Goal: Use online tool/utility: Utilize a website feature to perform a specific function

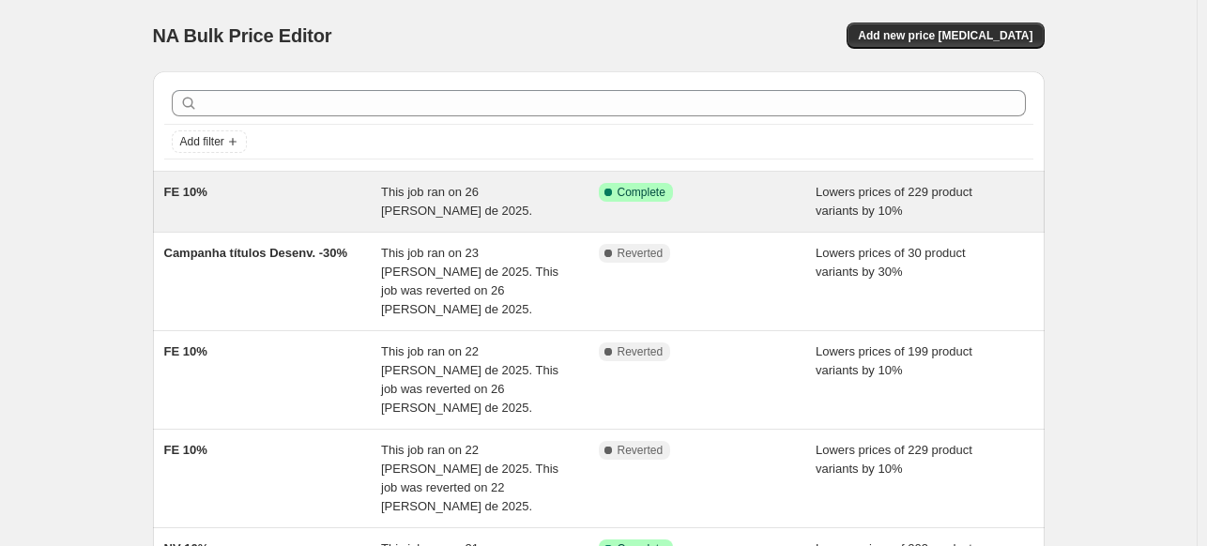
click at [301, 202] on div "FE 10%" at bounding box center [273, 202] width 218 height 38
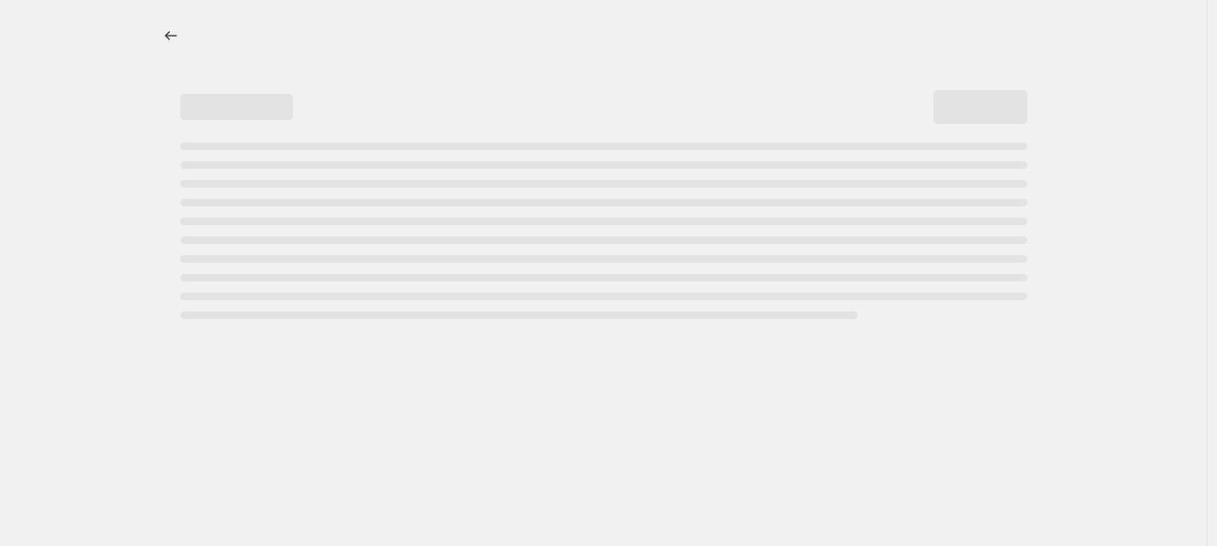
select select "percentage"
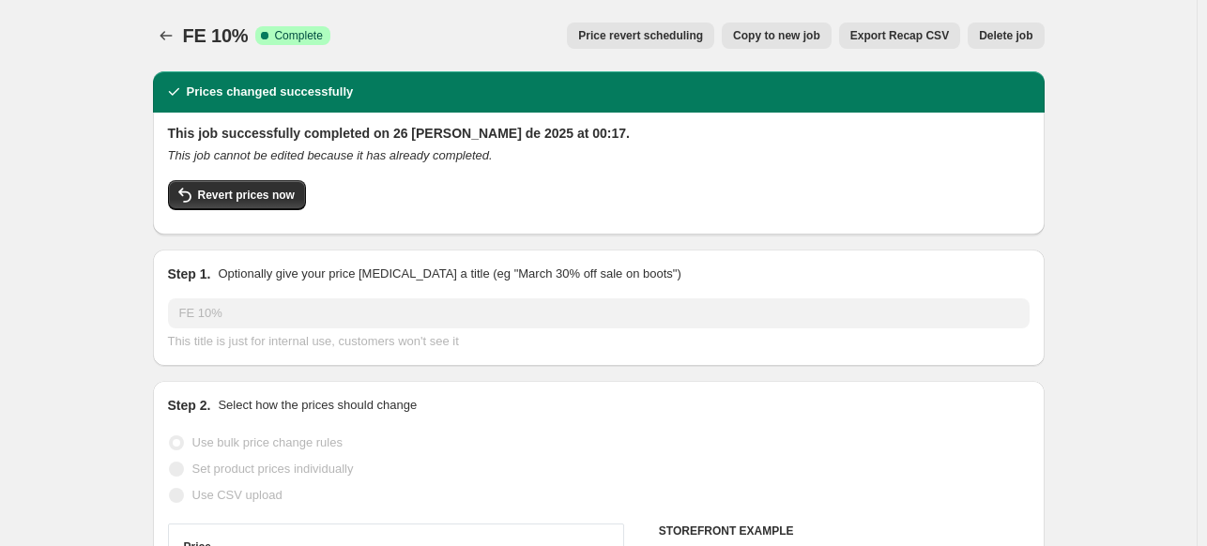
select select "collection"
click at [161, 31] on icon "Price change jobs" at bounding box center [166, 35] width 19 height 19
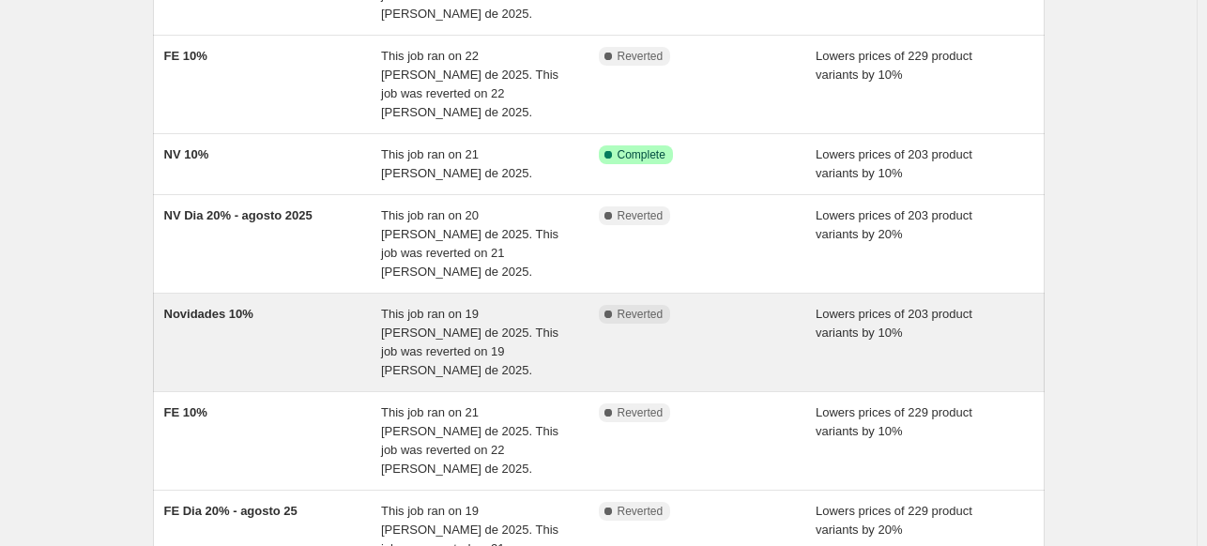
scroll to position [469, 0]
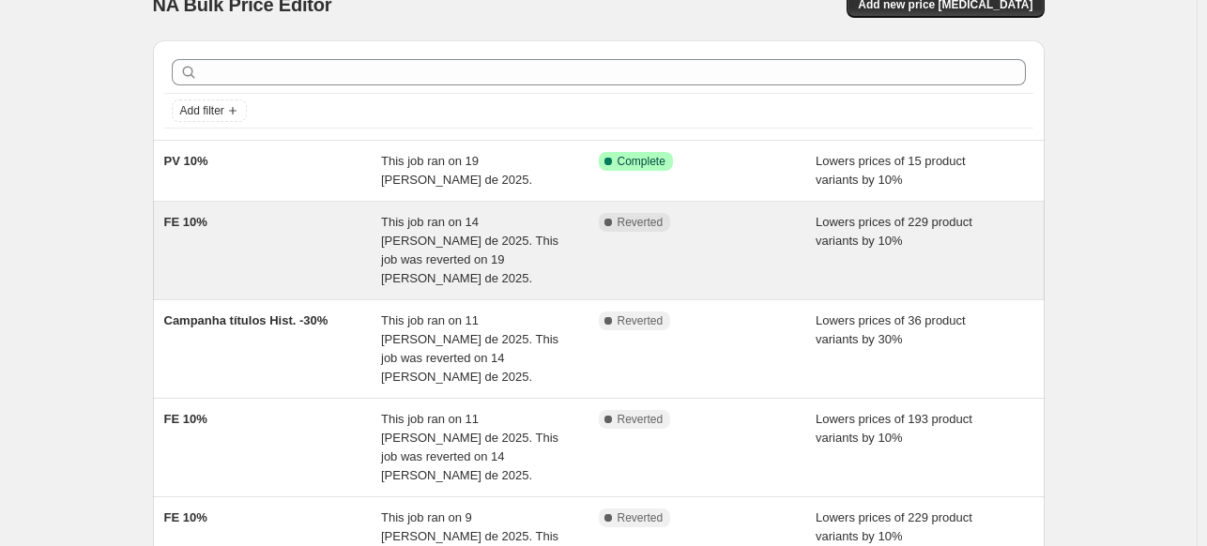
scroll to position [0, 0]
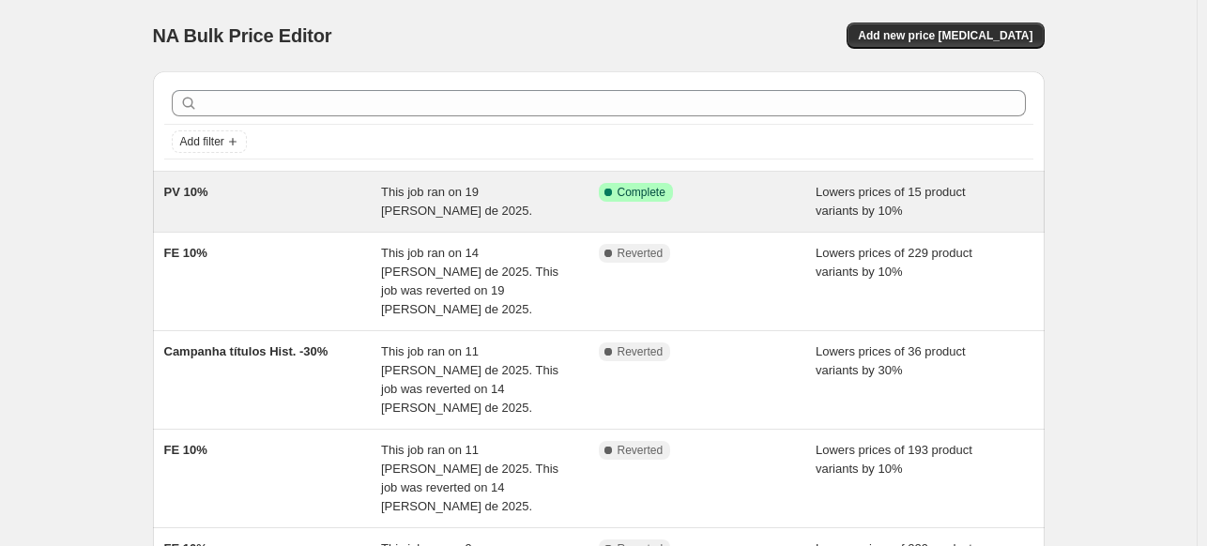
click at [318, 194] on div "PV 10%" at bounding box center [273, 202] width 218 height 38
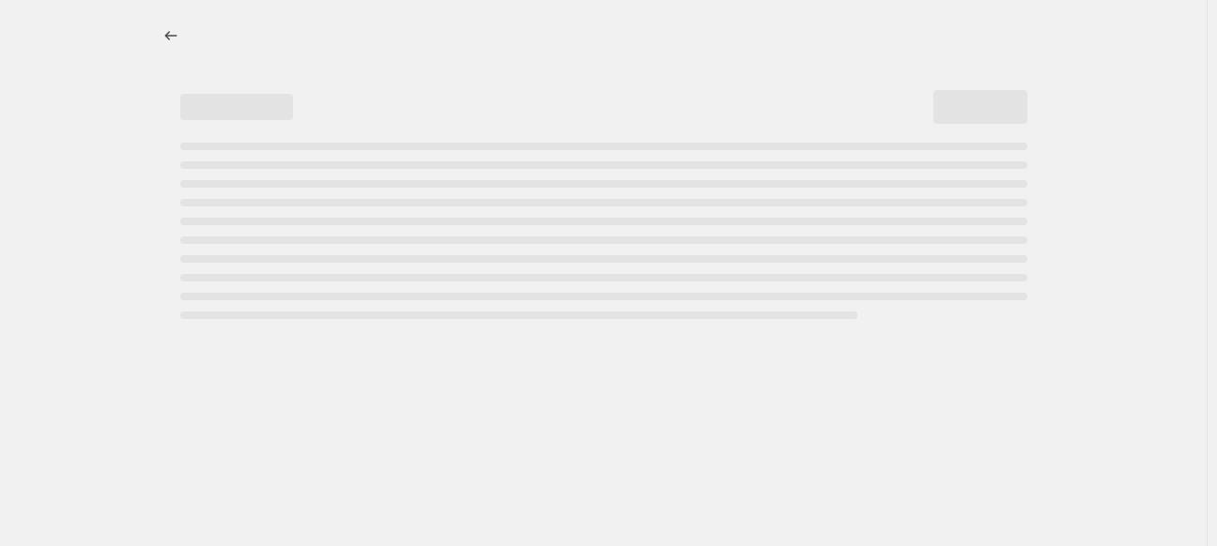
select select "percentage"
select select "collection"
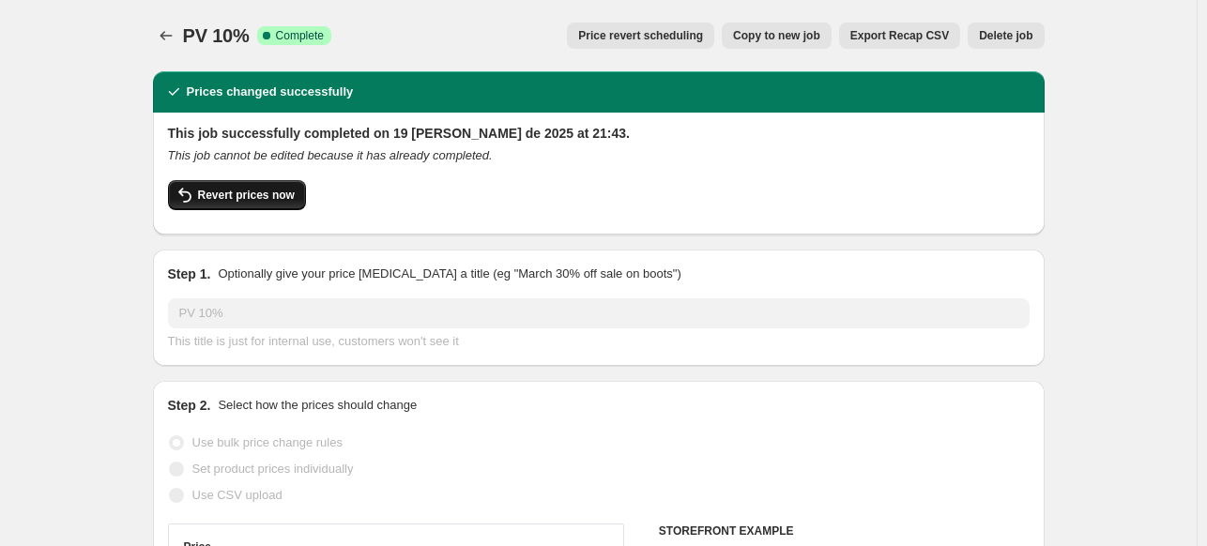
click at [266, 194] on span "Revert prices now" at bounding box center [246, 195] width 97 height 15
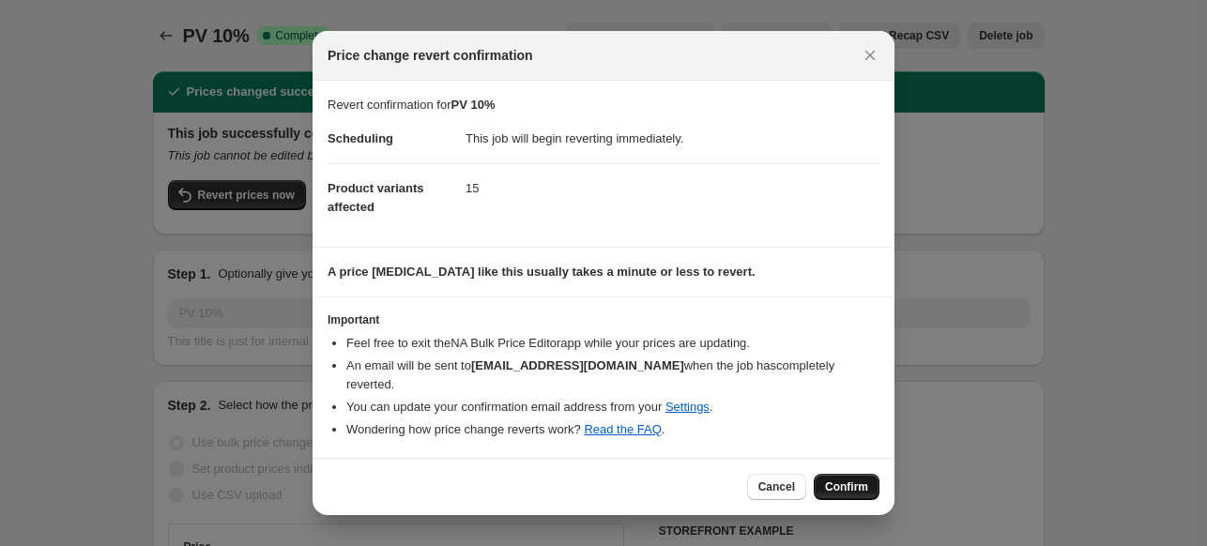
click at [842, 480] on span "Confirm" at bounding box center [846, 487] width 43 height 15
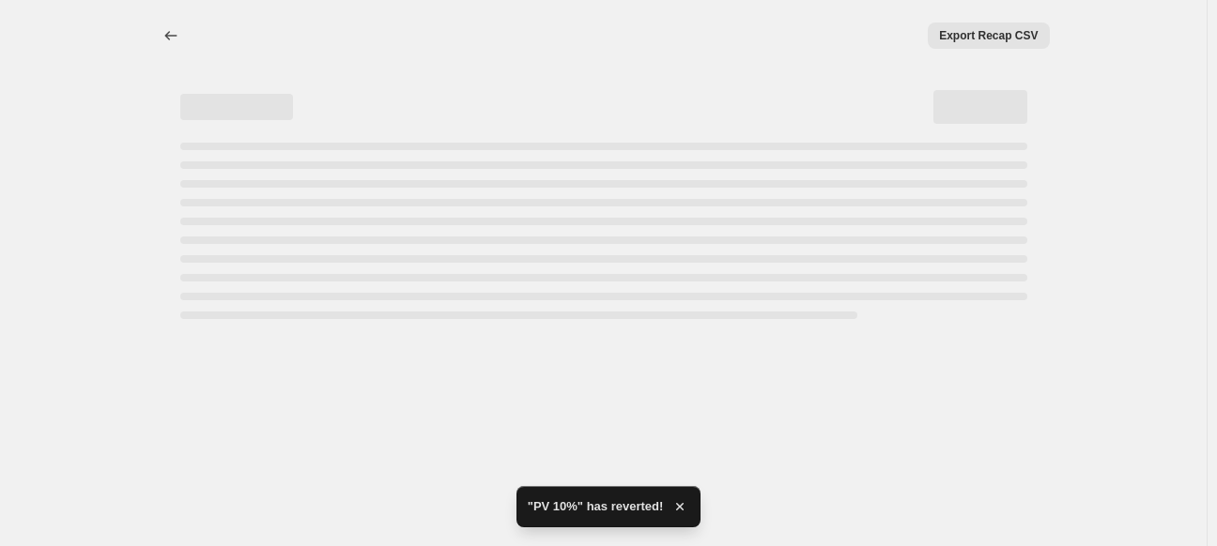
select select "percentage"
select select "collection"
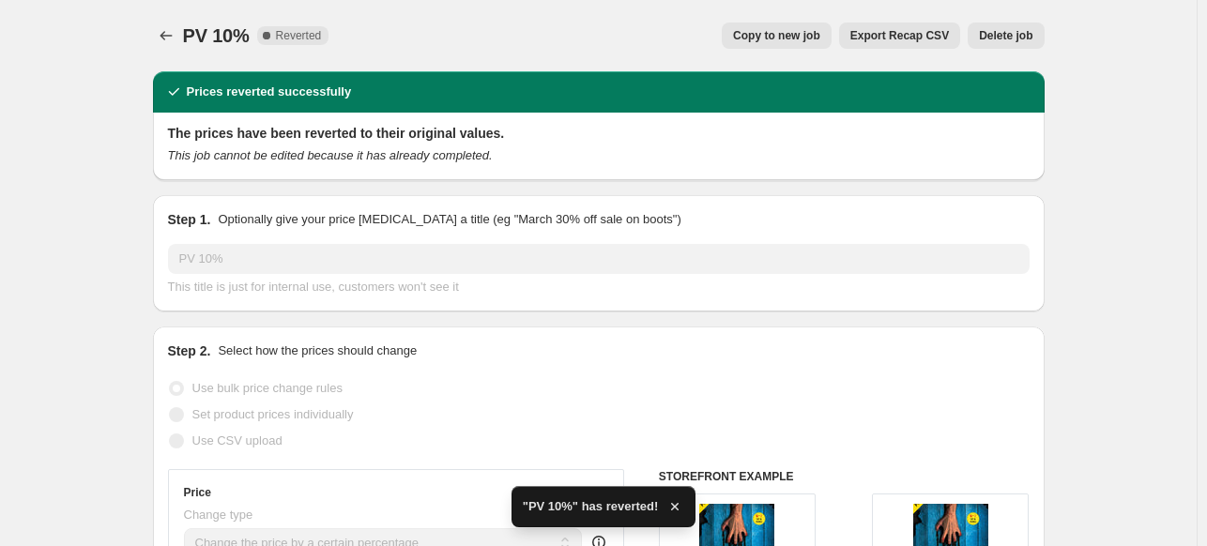
click at [792, 34] on span "Copy to new job" at bounding box center [776, 35] width 87 height 15
select select "percentage"
select select "collection"
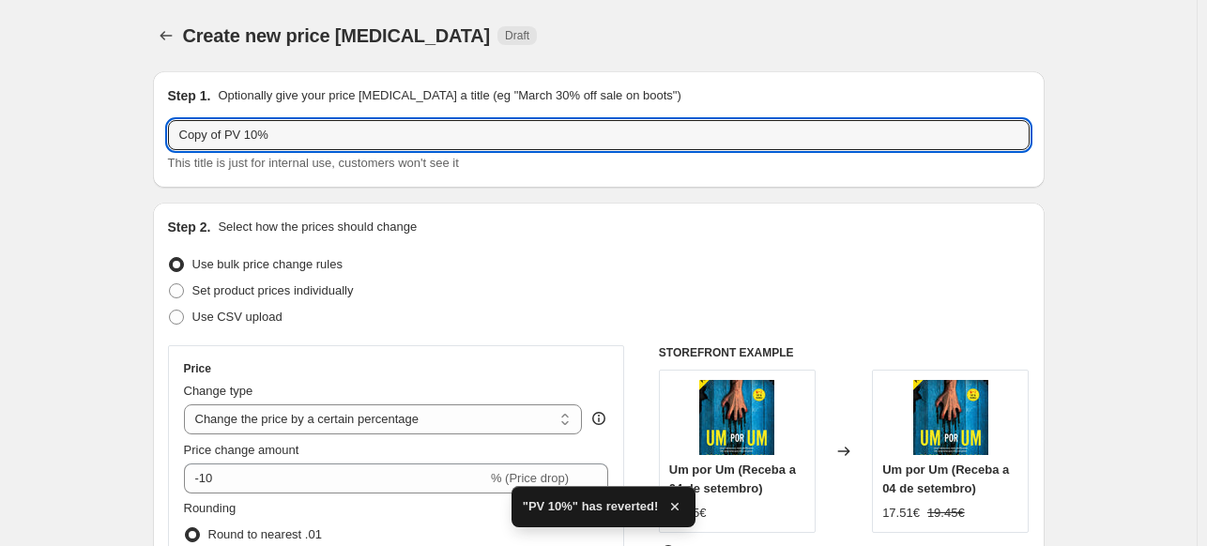
drag, startPoint x: 231, startPoint y: 135, endPoint x: 160, endPoint y: 143, distance: 71.7
click at [161, 143] on div "Step 1. Optionally give your price [MEDICAL_DATA] a title (eg "March 30% off sa…" at bounding box center [599, 129] width 892 height 116
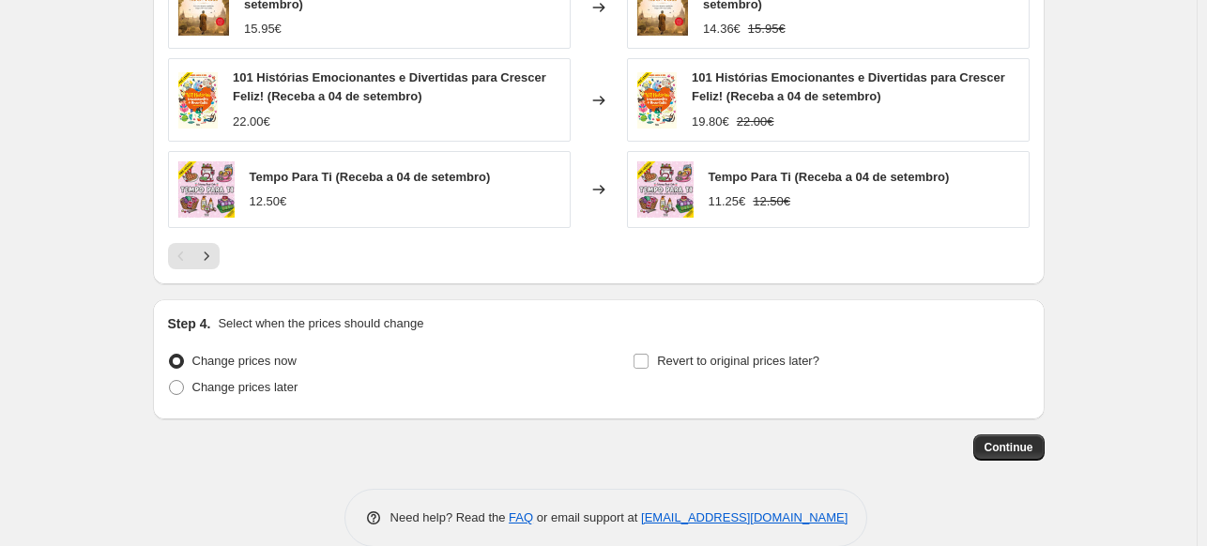
scroll to position [1545, 0]
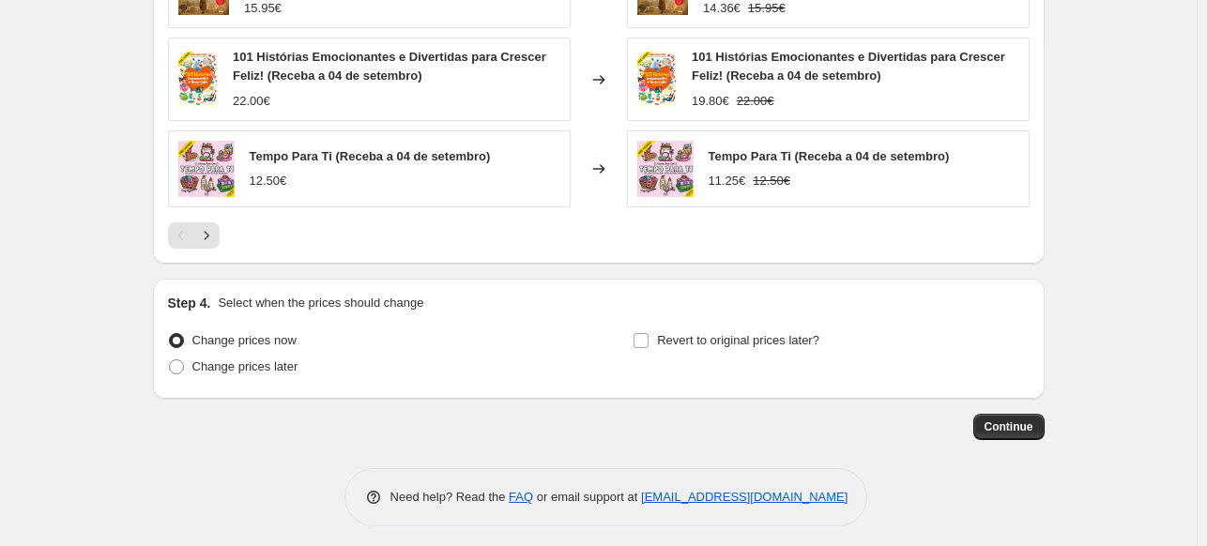
type input "PV 10%"
click at [1006, 420] on span "Continue" at bounding box center [1009, 427] width 49 height 15
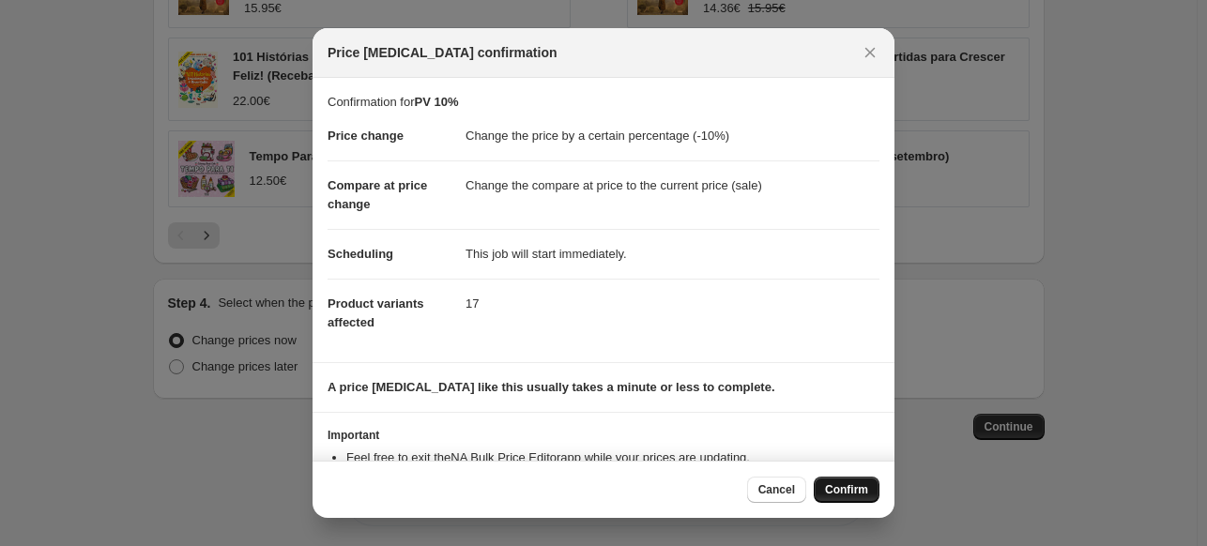
click at [854, 490] on span "Confirm" at bounding box center [846, 490] width 43 height 15
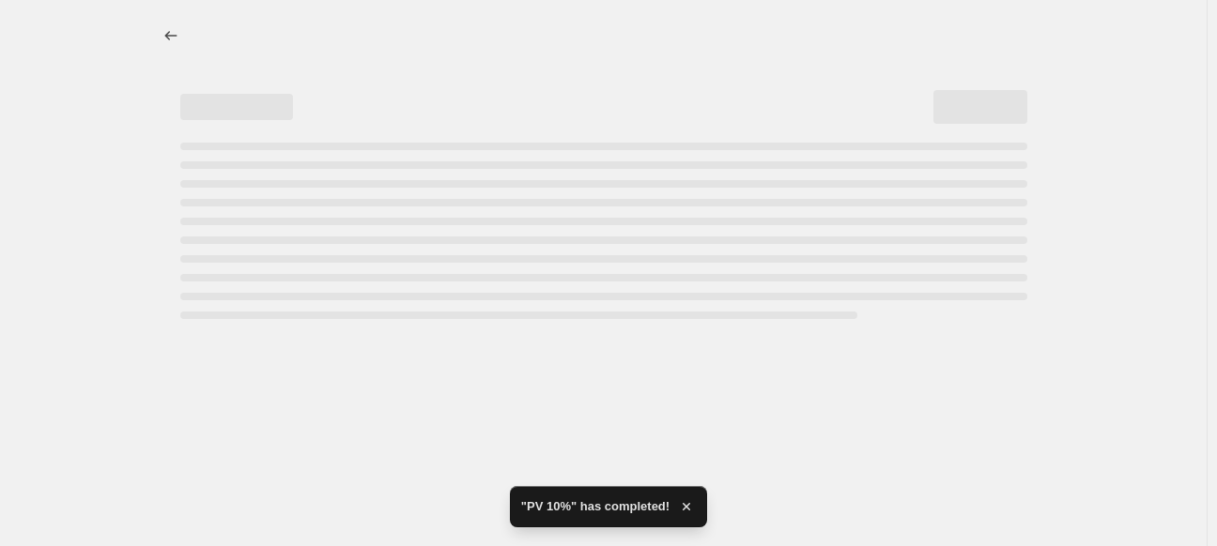
select select "percentage"
select select "collection"
